Goal: Find specific page/section

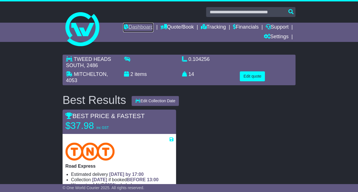
click at [143, 27] on link "Dashboard" at bounding box center [138, 28] width 30 height 10
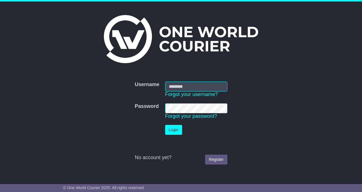
type input "**********"
click at [174, 124] on td "Login" at bounding box center [197, 130] width 68 height 16
click at [174, 126] on button "Login" at bounding box center [173, 130] width 17 height 10
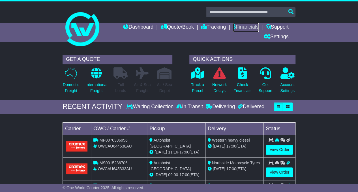
click at [239, 26] on link "Financials" at bounding box center [246, 28] width 26 height 10
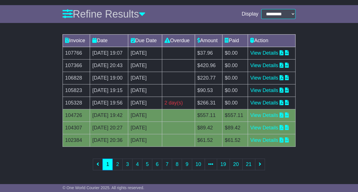
scroll to position [165, 0]
